Goal: Find specific page/section: Find specific page/section

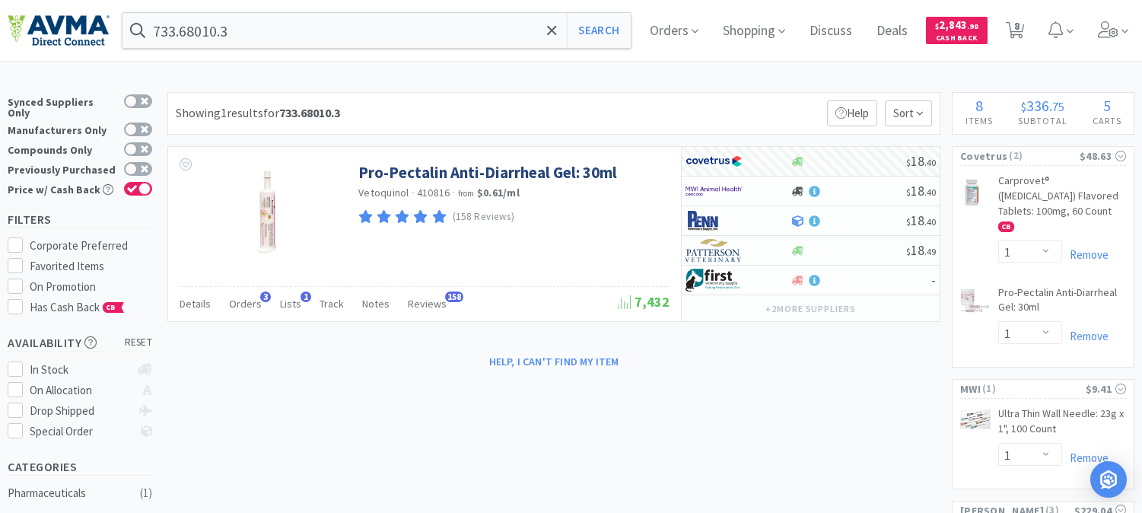
select select "1"
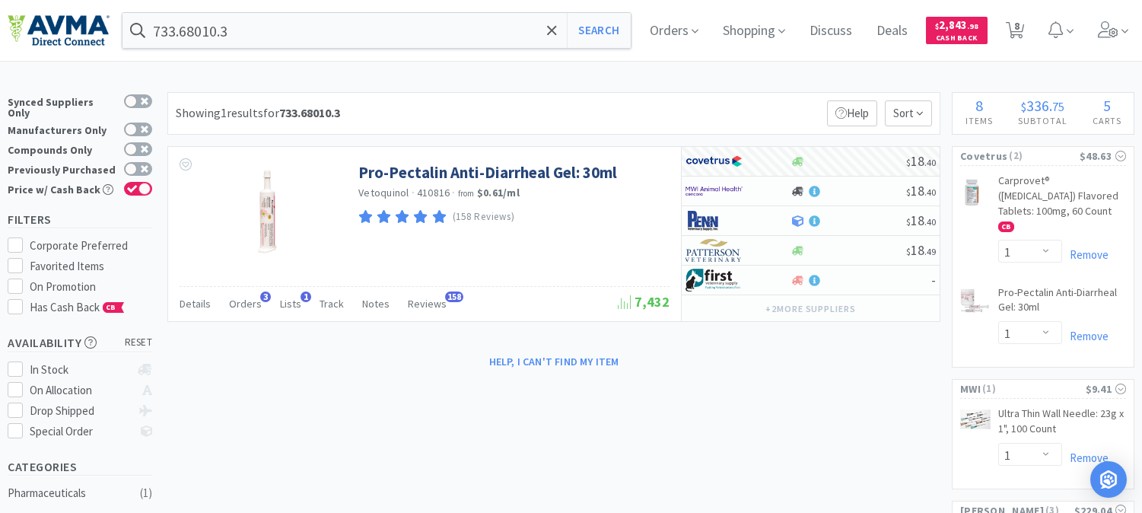
select select "5"
select select "1"
select select "2"
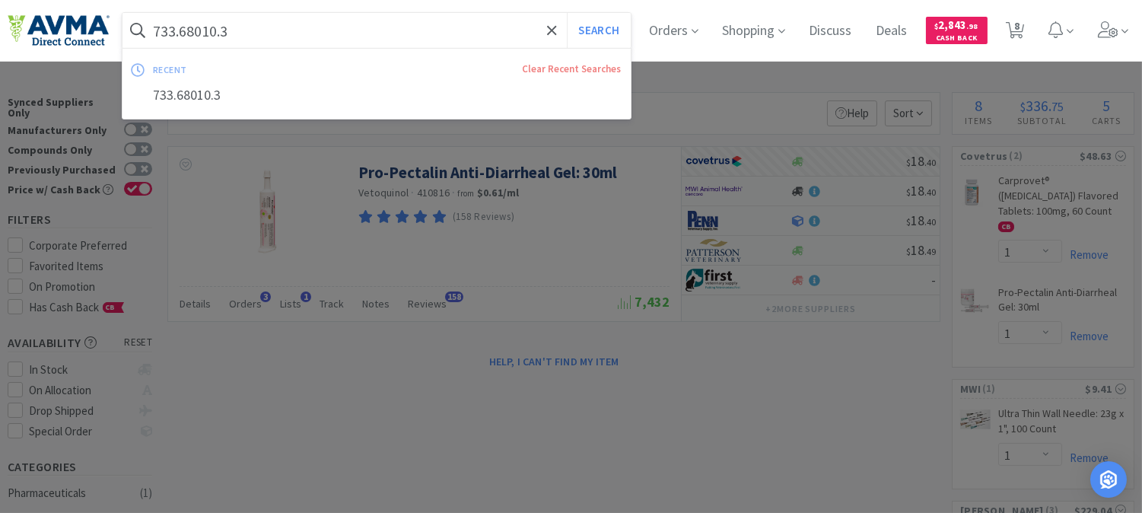
click at [259, 34] on input "733.68010.3" at bounding box center [377, 30] width 508 height 35
paste input "048897"
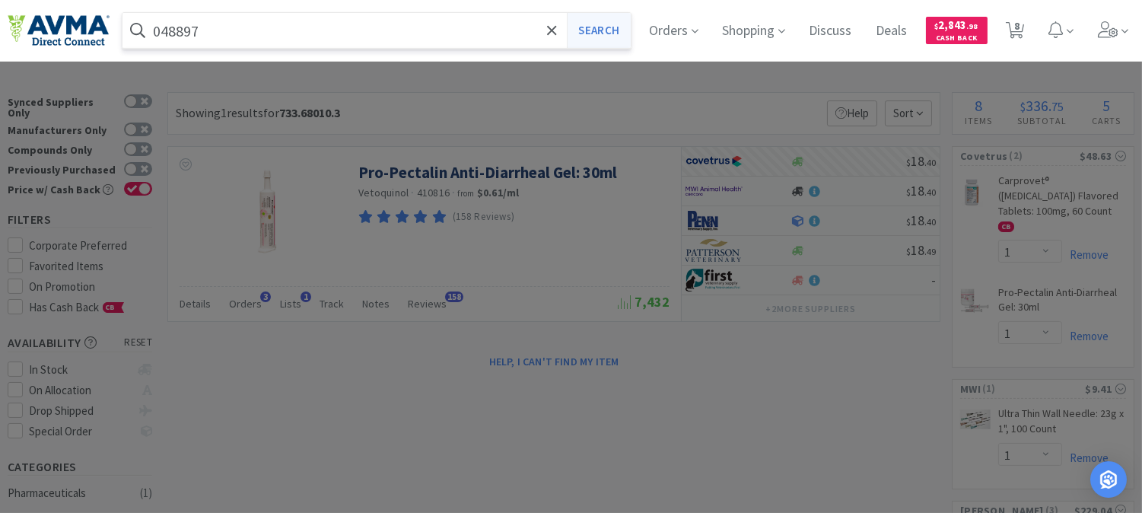
type input "048897"
click at [607, 31] on button "Search" at bounding box center [598, 30] width 63 height 35
